Goal: Task Accomplishment & Management: Complete application form

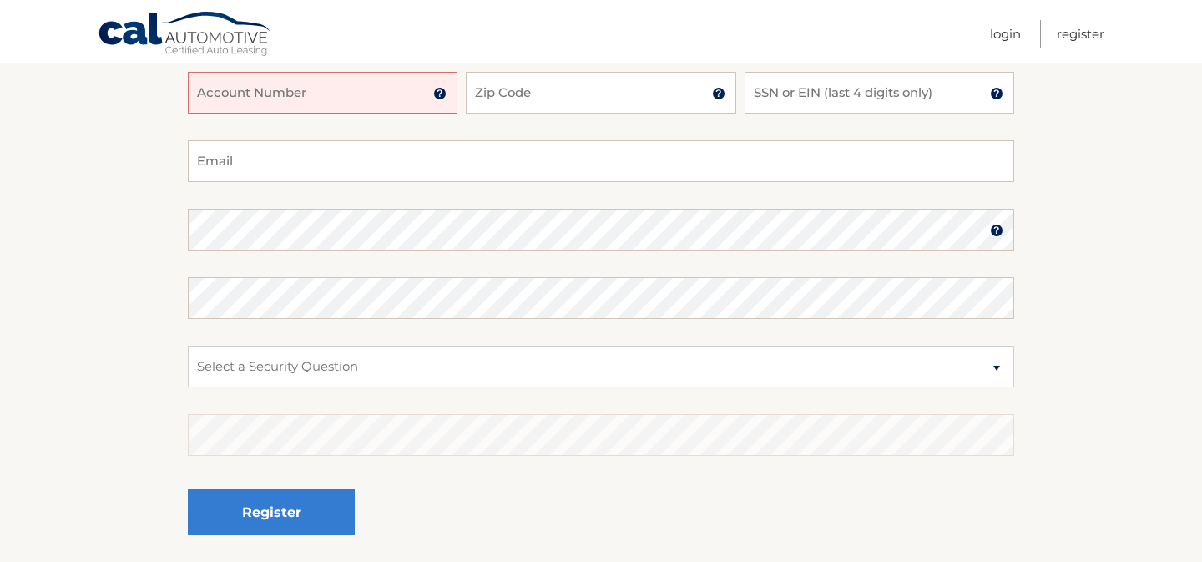
scroll to position [289, 0]
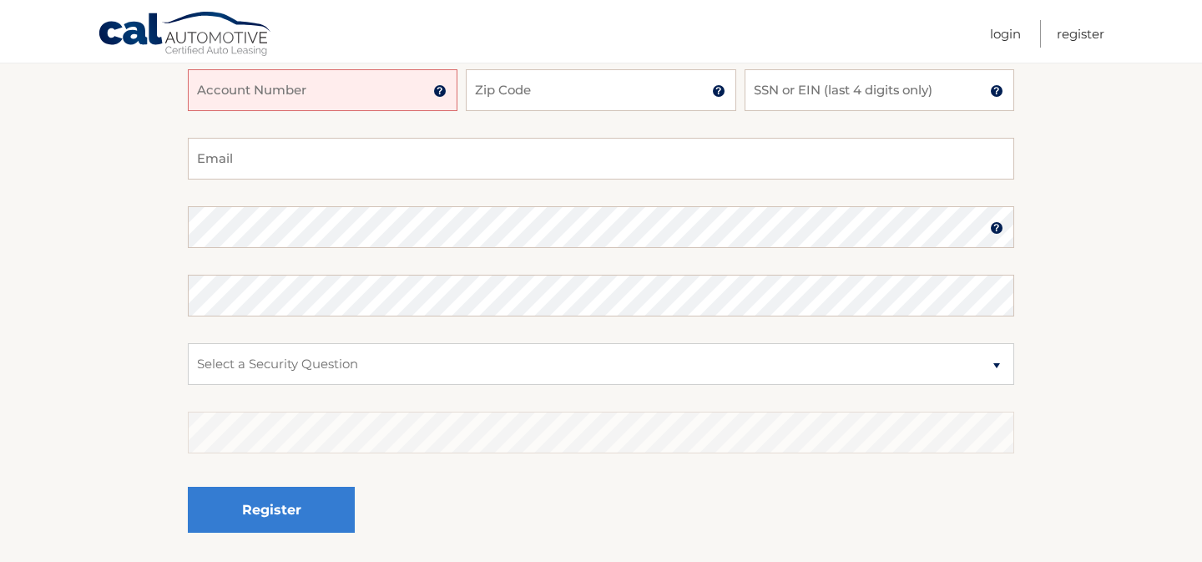
click at [441, 91] on img at bounding box center [439, 90] width 13 height 13
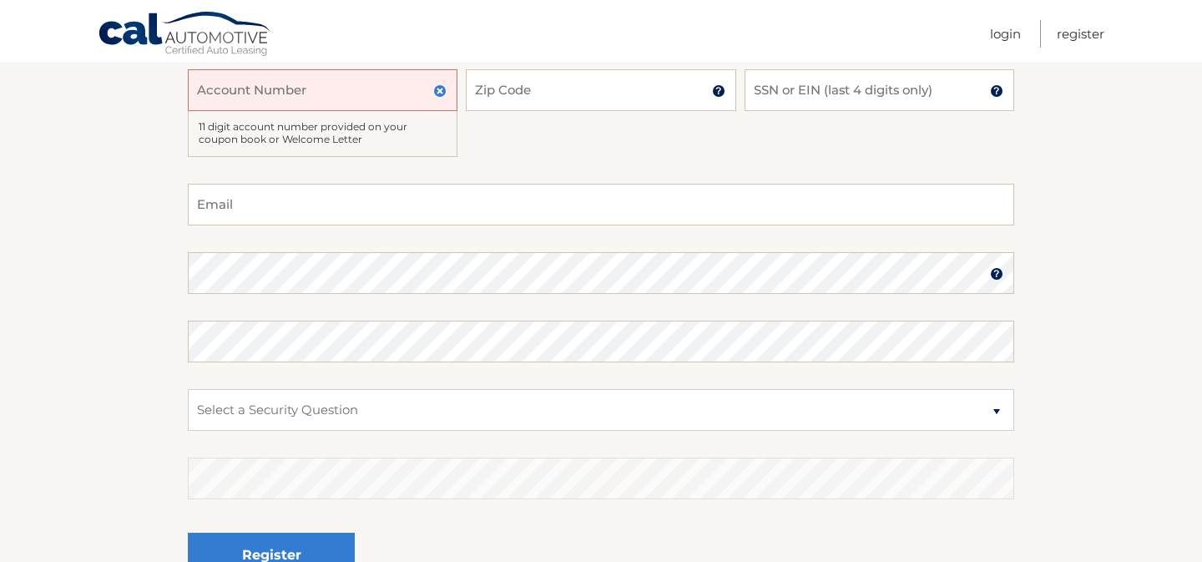
click at [441, 91] on img at bounding box center [439, 90] width 13 height 13
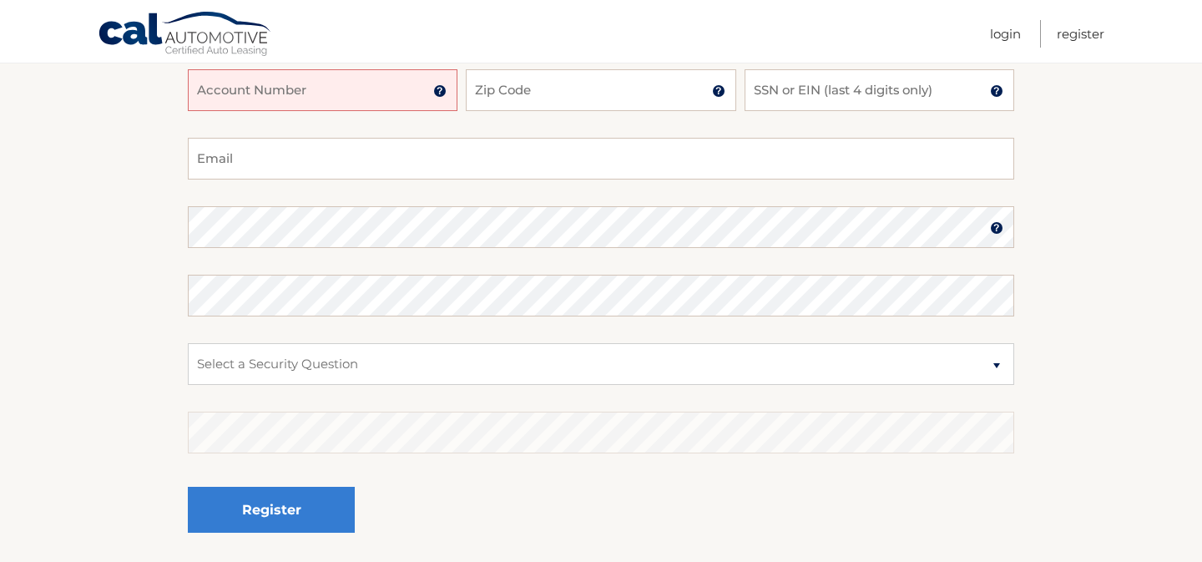
click at [145, 159] on section "New Account Information Please provide the following information. Account Numbe…" at bounding box center [601, 242] width 1202 height 652
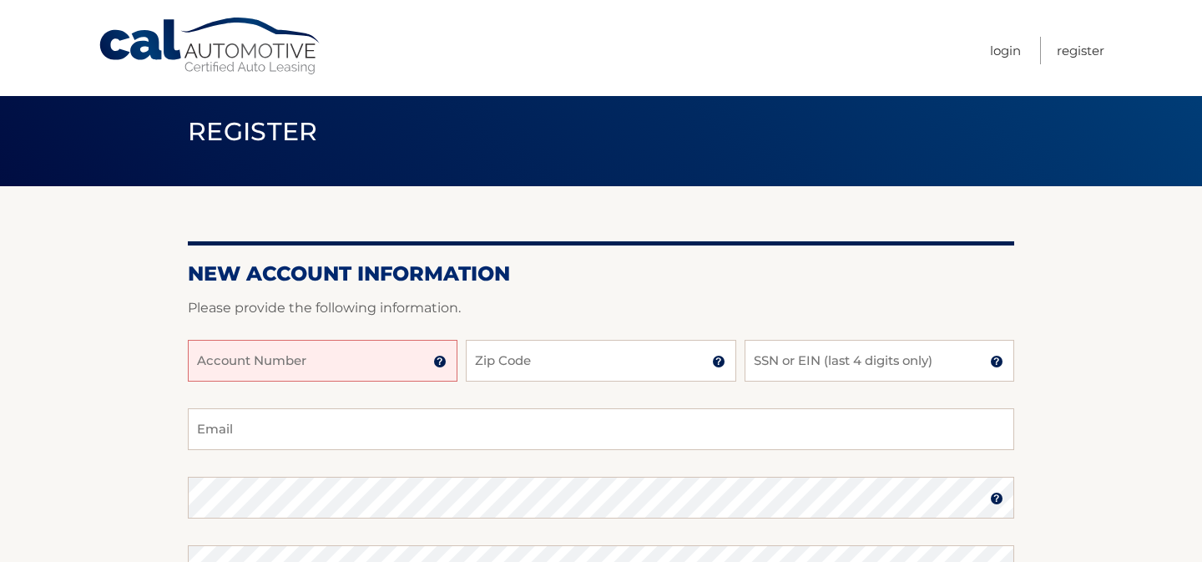
scroll to position [0, 0]
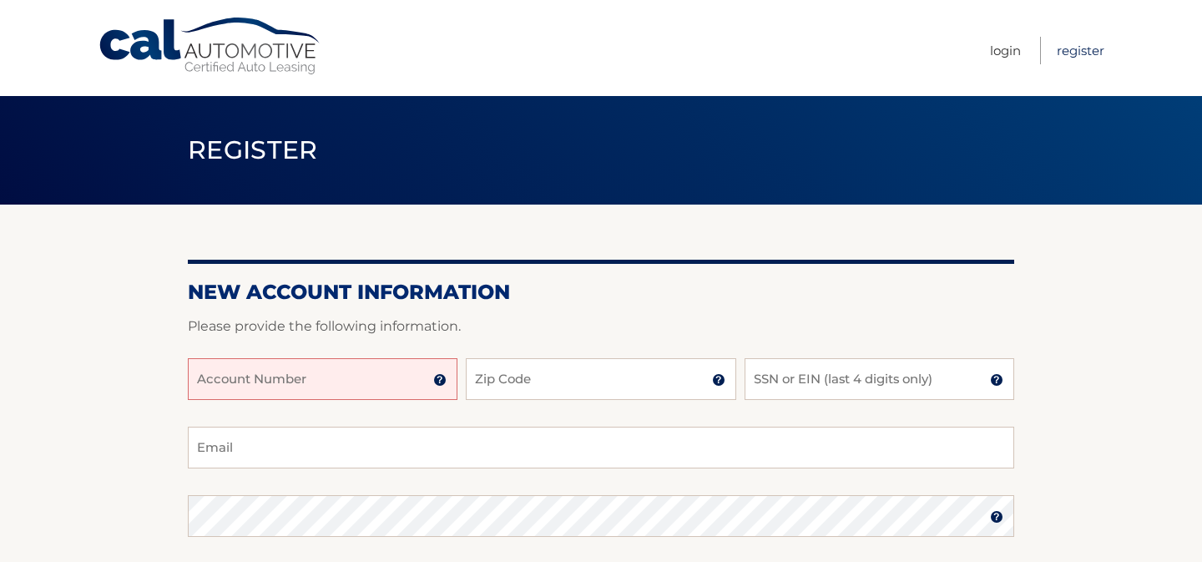
click at [1102, 48] on link "Register" at bounding box center [1080, 51] width 48 height 28
